Goal: Find contact information: Find contact information

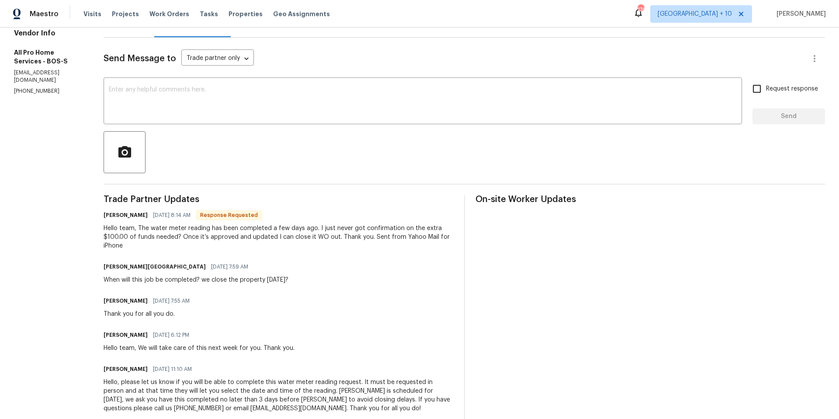
scroll to position [96, 0]
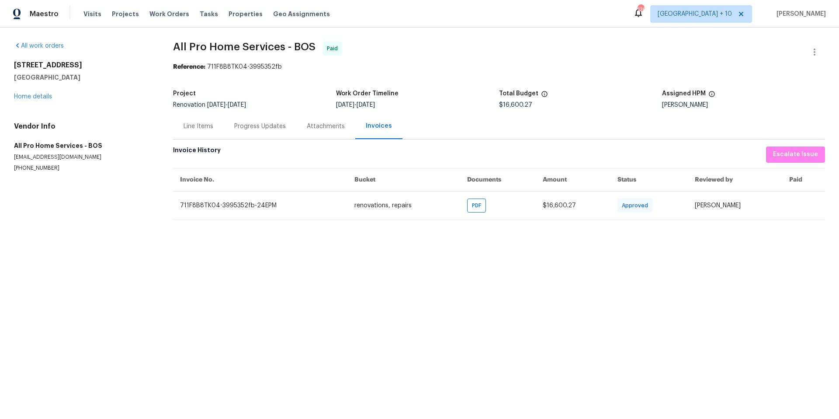
click at [264, 127] on div "Progress Updates" at bounding box center [260, 126] width 52 height 9
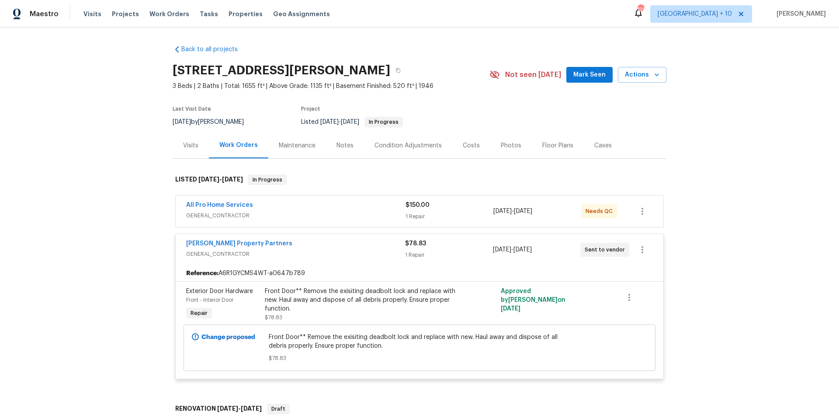
scroll to position [54, 0]
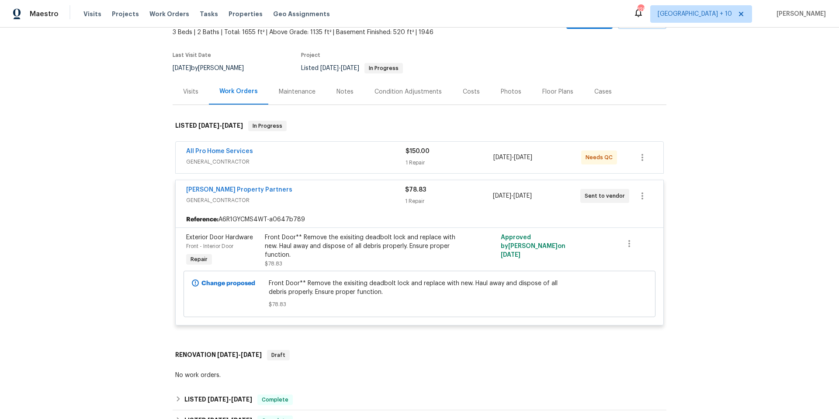
click at [426, 153] on span "$150.00" at bounding box center [417, 151] width 24 height 6
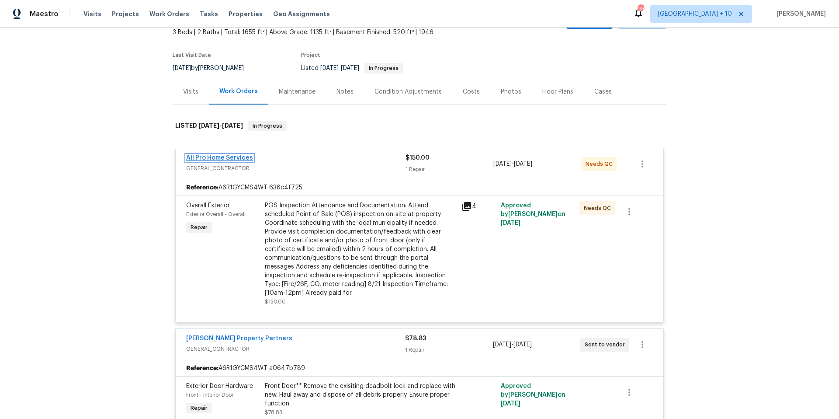
click at [239, 157] on link "All Pro Home Services" at bounding box center [219, 158] width 67 height 6
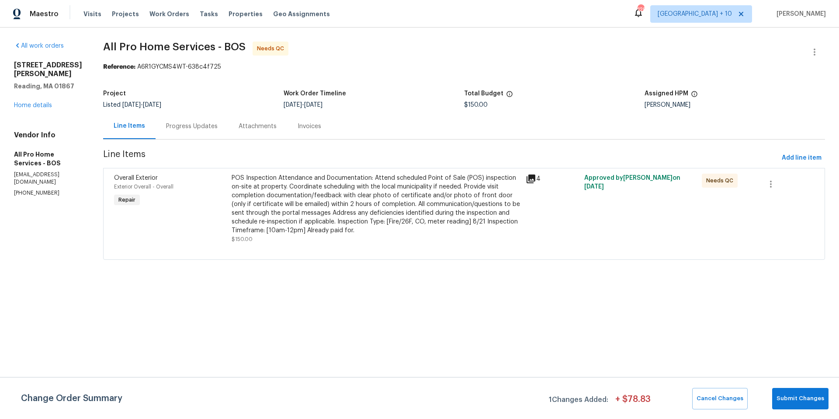
click at [207, 129] on div "Progress Updates" at bounding box center [192, 126] width 52 height 9
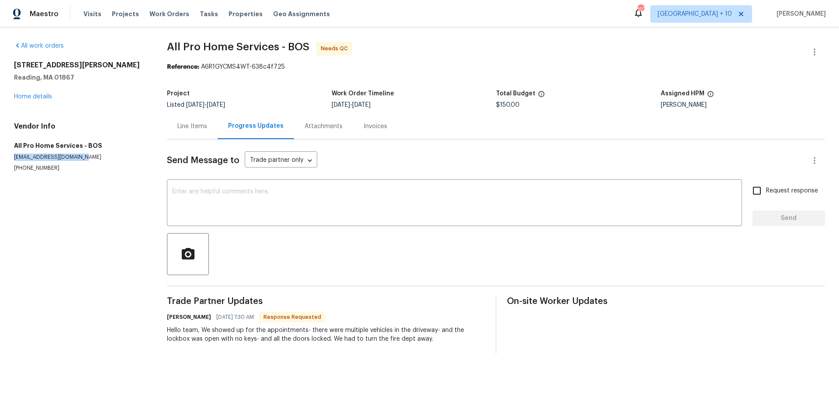
drag, startPoint x: 14, startPoint y: 155, endPoint x: 98, endPoint y: 161, distance: 83.6
click at [98, 161] on p "your.repairman@yahoo.com" at bounding box center [80, 156] width 132 height 7
copy p "your.repairman@yahoo.com"
drag, startPoint x: 14, startPoint y: 62, endPoint x: 83, endPoint y: 77, distance: 70.2
click at [83, 77] on div "444 Lowell St Reading, MA 01867" at bounding box center [80, 71] width 132 height 21
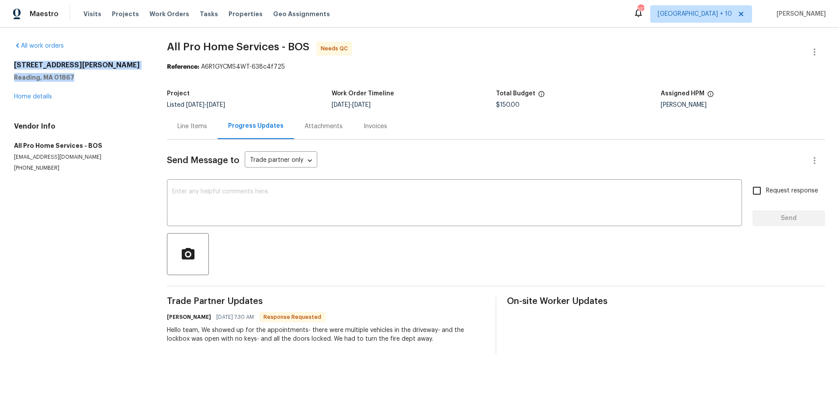
copy div "444 Lowell St Reading, MA 01867"
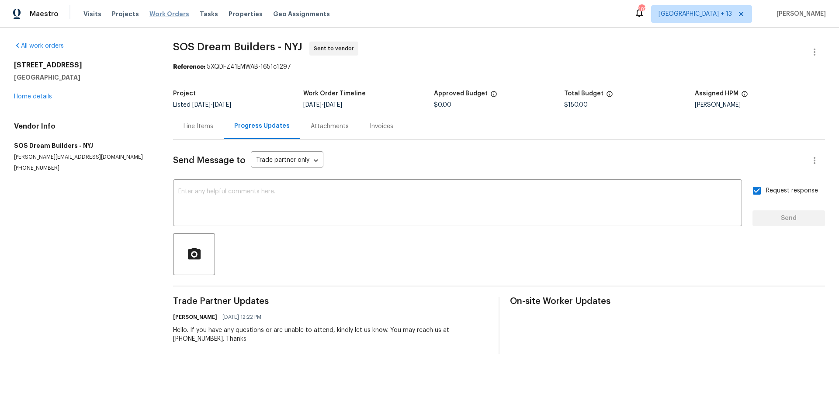
click at [168, 17] on span "Work Orders" at bounding box center [169, 14] width 40 height 9
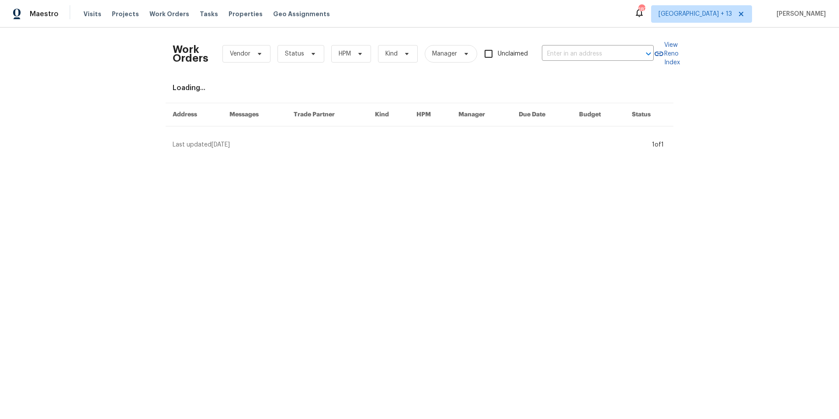
click at [622, 61] on div "Work Orders Vendor Status HPM Kind Manager Unclaimed ​" at bounding box center [413, 54] width 481 height 38
click at [621, 53] on input "text" at bounding box center [585, 54] width 87 height 14
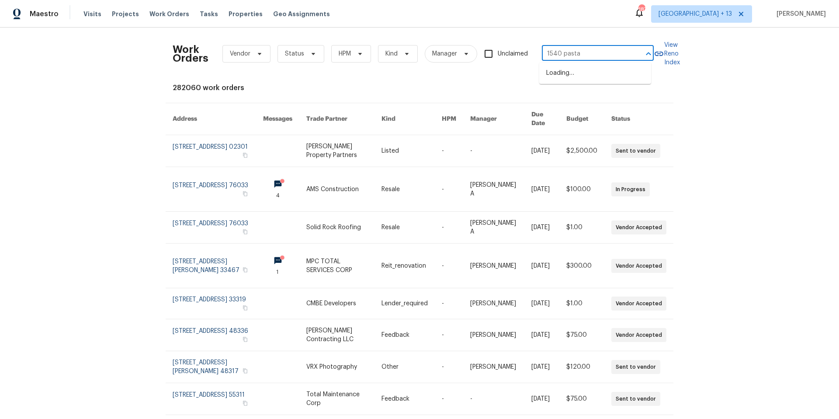
type input "1540 pastal"
click at [593, 73] on li "1540 Pastal Way, Davis, CA 95618" at bounding box center [595, 73] width 112 height 14
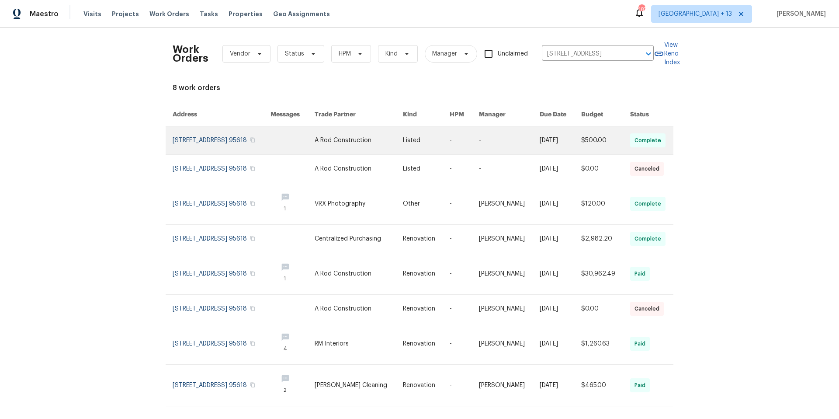
click at [204, 139] on link at bounding box center [222, 140] width 98 height 28
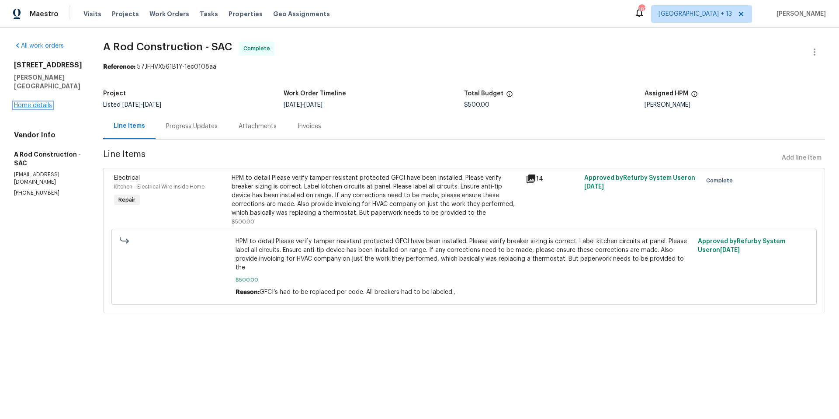
click at [43, 102] on link "Home details" at bounding box center [33, 105] width 38 height 6
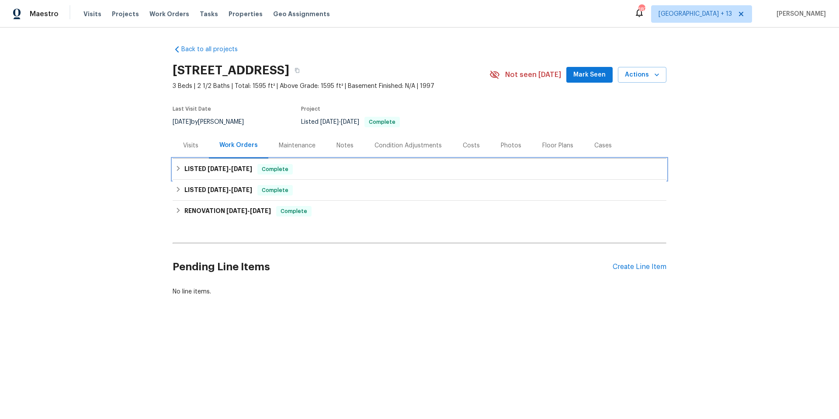
click at [177, 166] on icon at bounding box center [178, 168] width 6 height 6
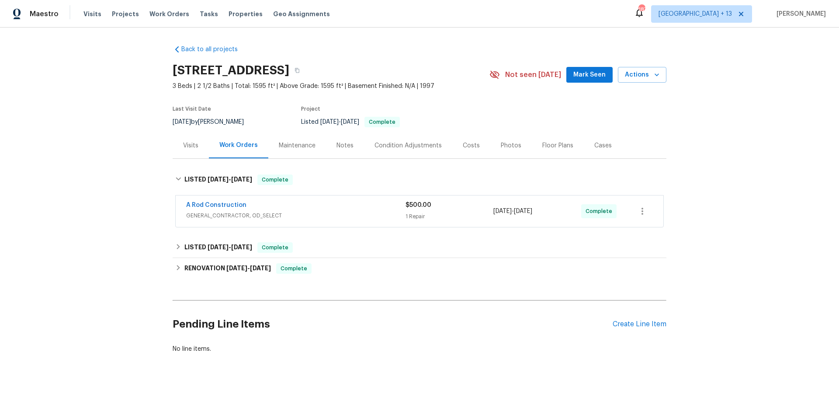
click at [374, 210] on div "A Rod Construction" at bounding box center [295, 206] width 219 height 10
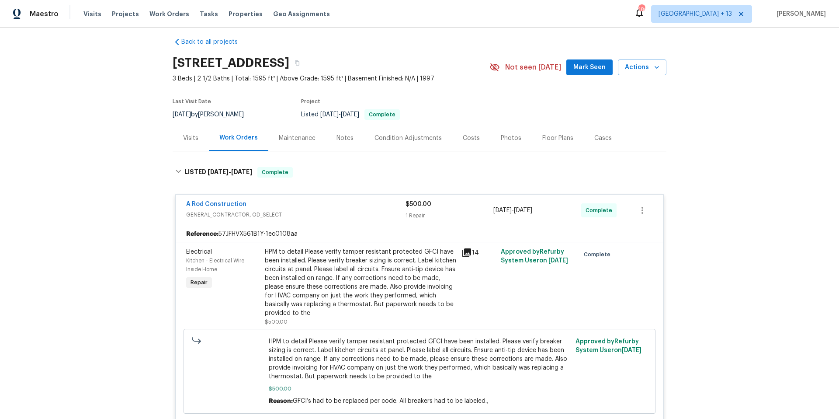
scroll to position [8, 0]
click at [197, 204] on link "A Rod Construction" at bounding box center [216, 204] width 60 height 6
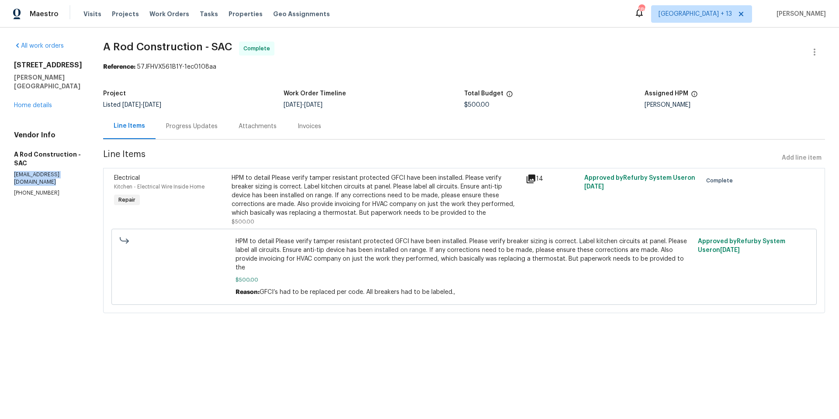
drag, startPoint x: 14, startPoint y: 156, endPoint x: 94, endPoint y: 156, distance: 79.5
click at [94, 156] on div "All work orders 1540 Pastal Way Davis, CA 95618 Home details Vendor Info A Rod …" at bounding box center [419, 183] width 839 height 310
copy p "arodconstructiongc@gmail.com"
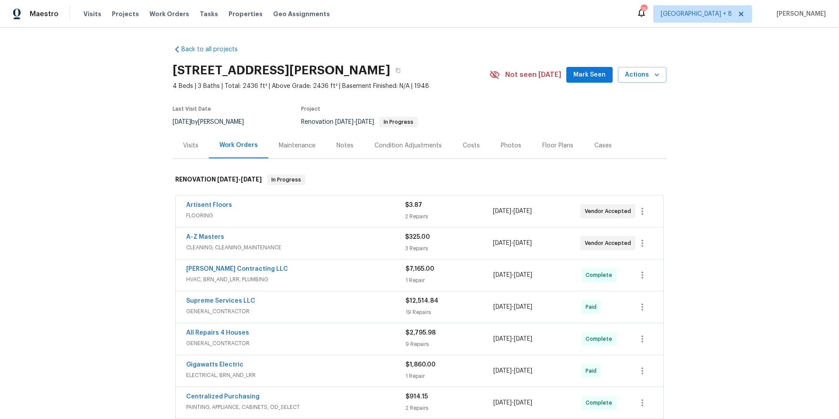
click at [346, 217] on span "FLOORING" at bounding box center [295, 215] width 219 height 9
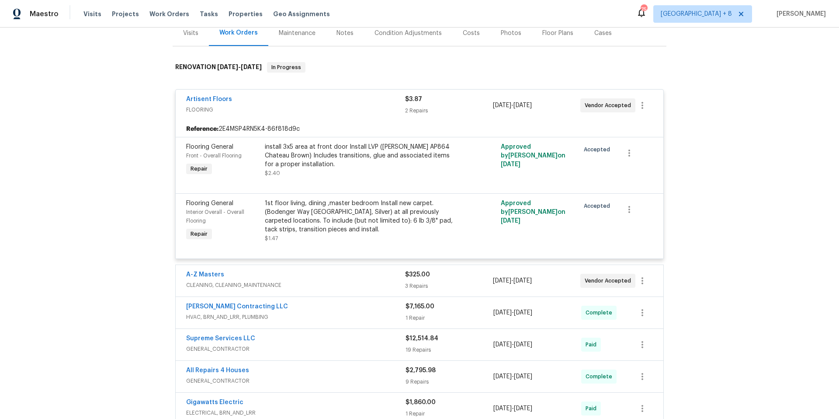
scroll to position [151, 0]
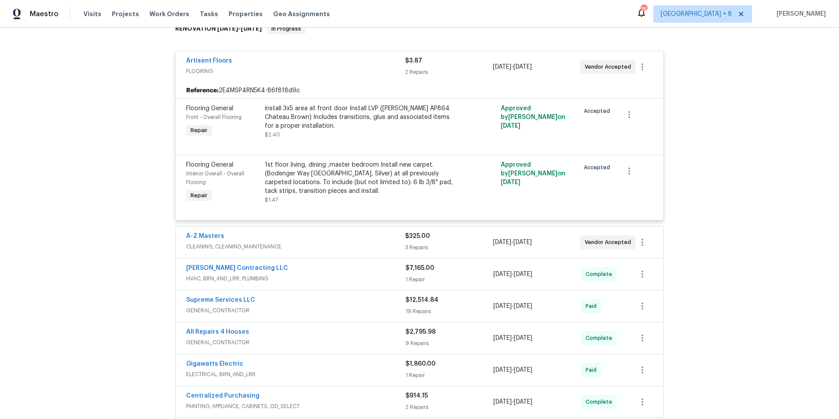
click at [321, 233] on div "A-Z Masters" at bounding box center [295, 237] width 219 height 10
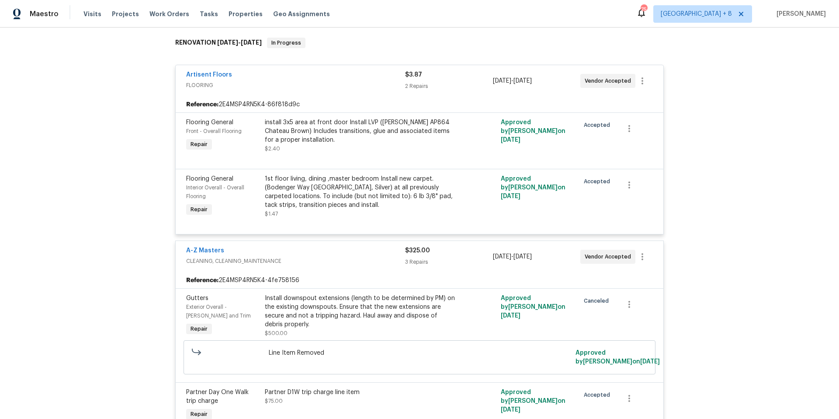
scroll to position [0, 0]
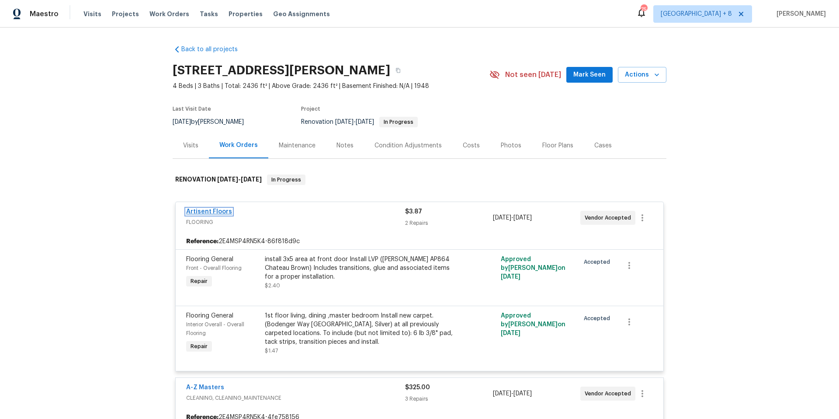
click at [206, 210] on link "Artisent Floors" at bounding box center [209, 211] width 46 height 6
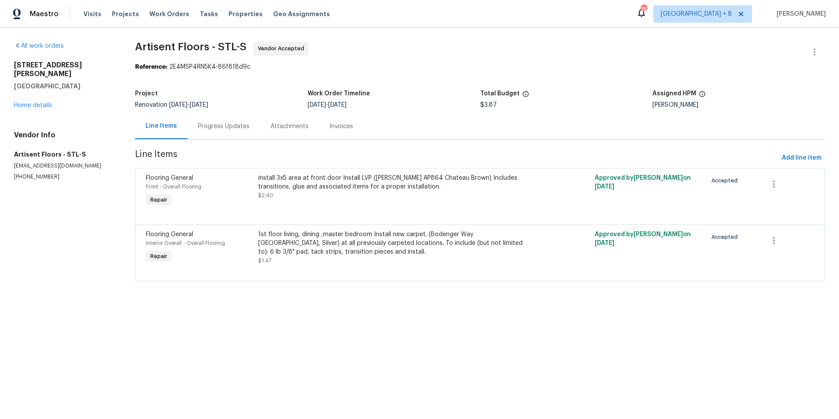
click at [223, 126] on div "Progress Updates" at bounding box center [224, 126] width 52 height 9
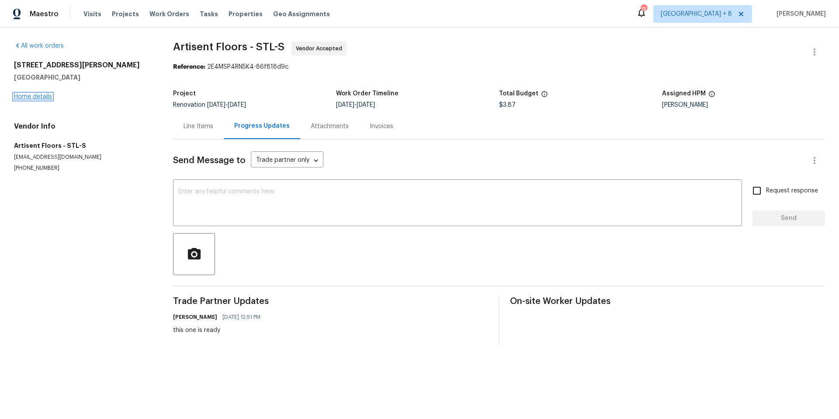
click at [40, 94] on link "Home details" at bounding box center [33, 96] width 38 height 6
